Goal: Information Seeking & Learning: Learn about a topic

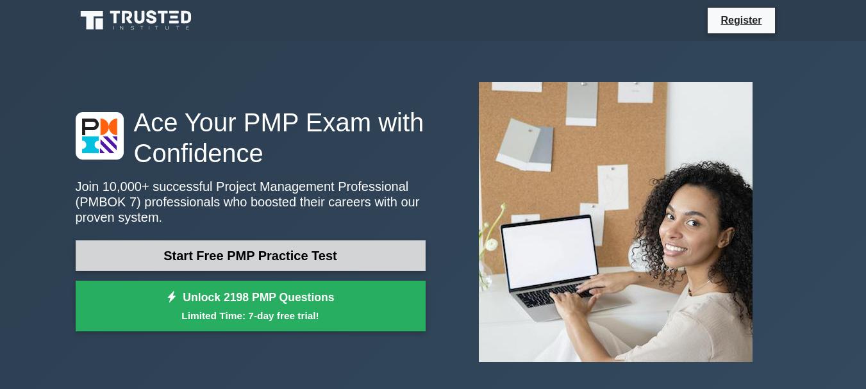
click at [284, 265] on link "Start Free PMP Practice Test" at bounding box center [251, 255] width 350 height 31
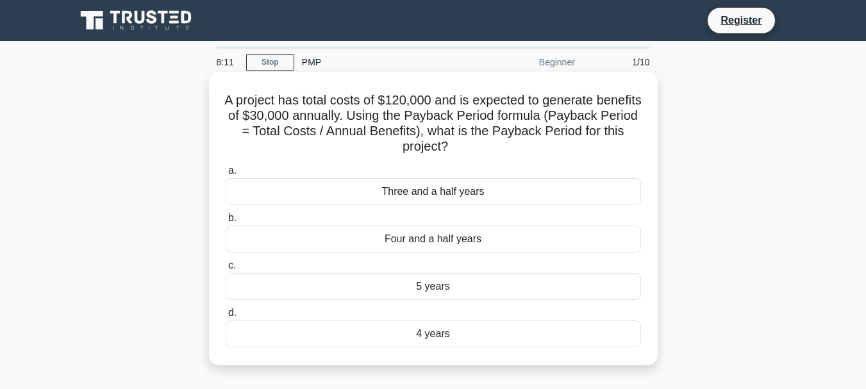
click at [432, 289] on div "5 years" at bounding box center [433, 286] width 415 height 27
click at [226, 270] on input "c. 5 years" at bounding box center [226, 265] width 0 height 8
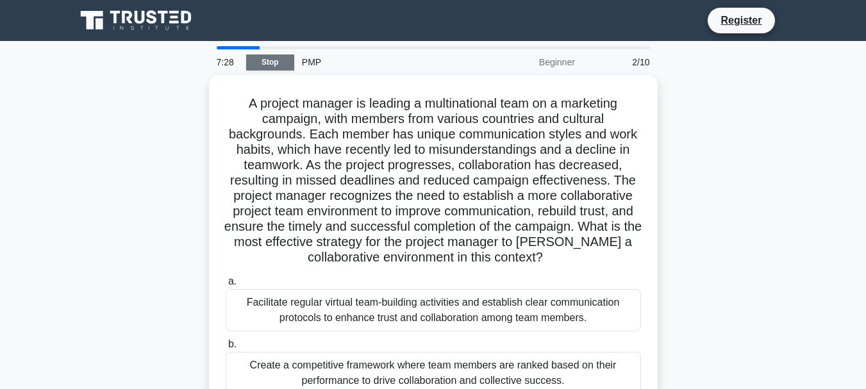
click at [267, 60] on link "Stop" at bounding box center [270, 62] width 48 height 16
